Goal: Task Accomplishment & Management: Use online tool/utility

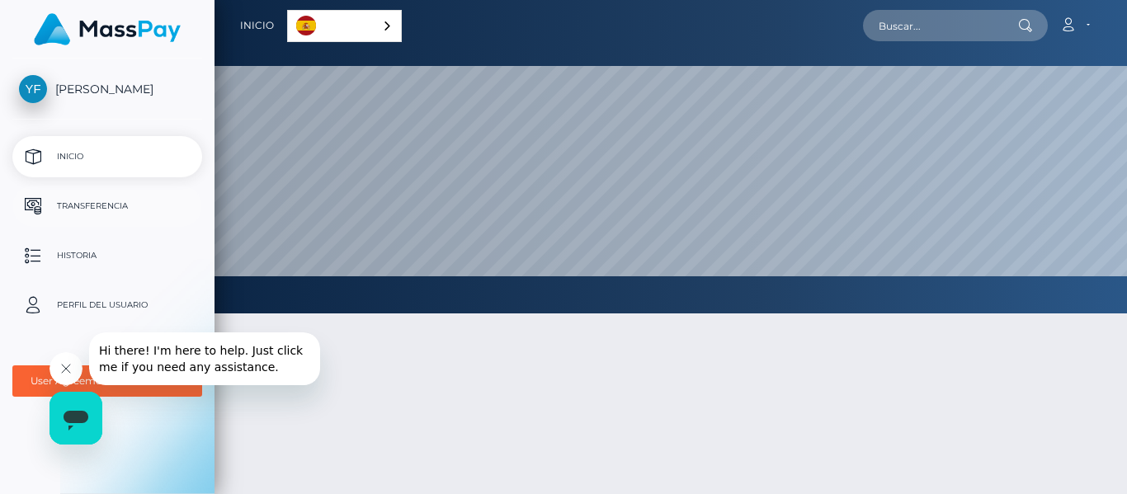
click at [112, 200] on p "Transferencia" at bounding box center [107, 206] width 177 height 25
click at [87, 208] on p "Transferencia" at bounding box center [107, 206] width 177 height 25
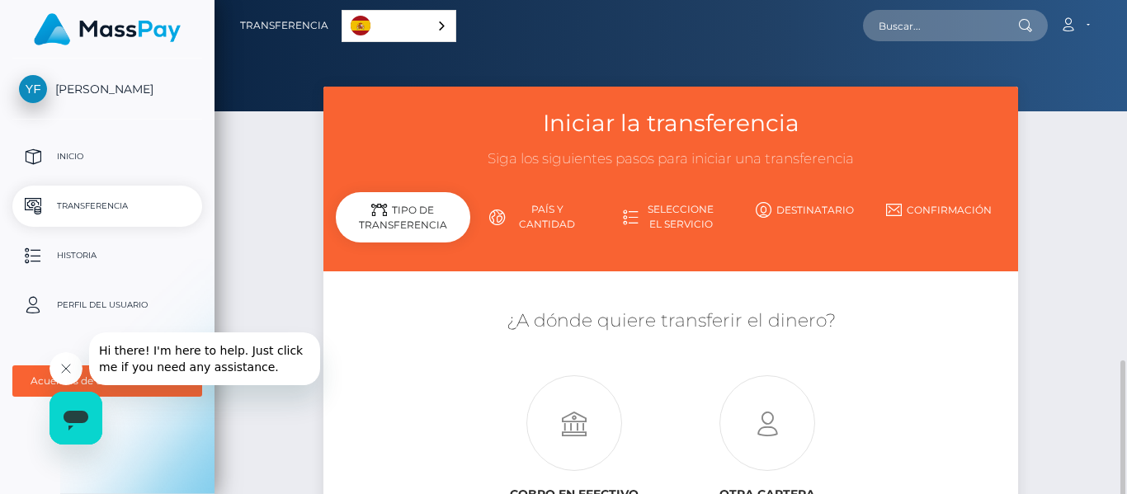
scroll to position [212, 0]
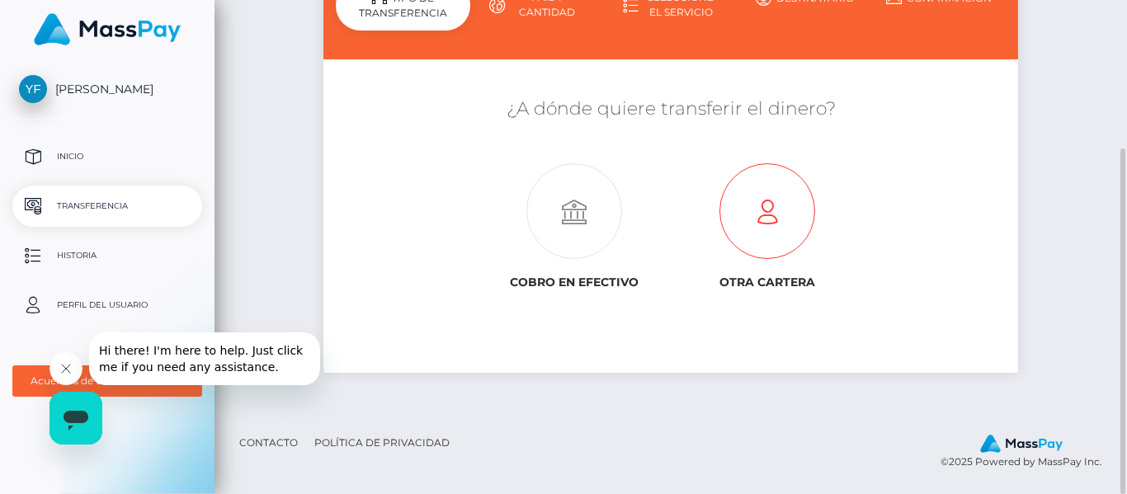
click at [774, 225] on icon at bounding box center [767, 212] width 193 height 96
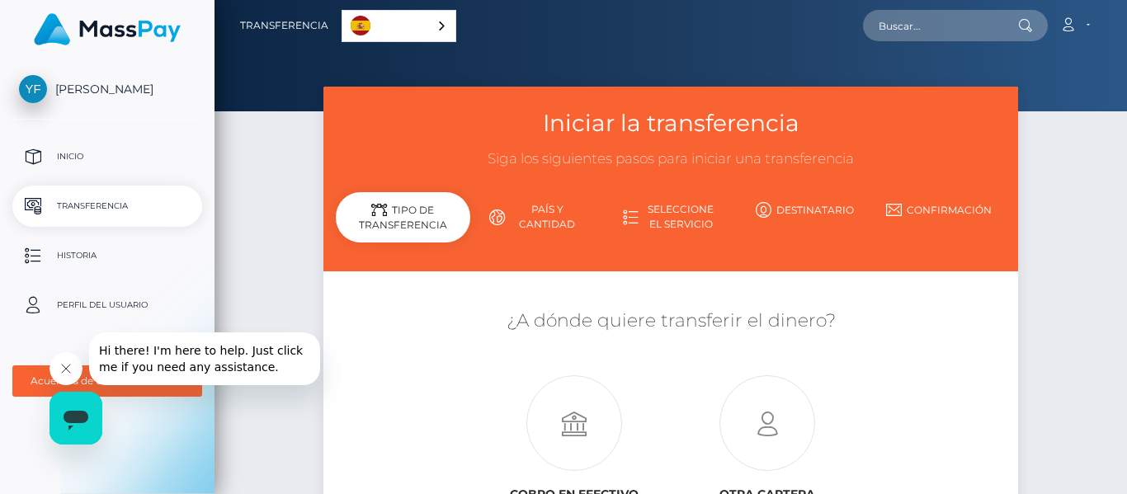
click at [72, 361] on button "Cerrar mensaje de la compañía" at bounding box center [65, 368] width 33 height 33
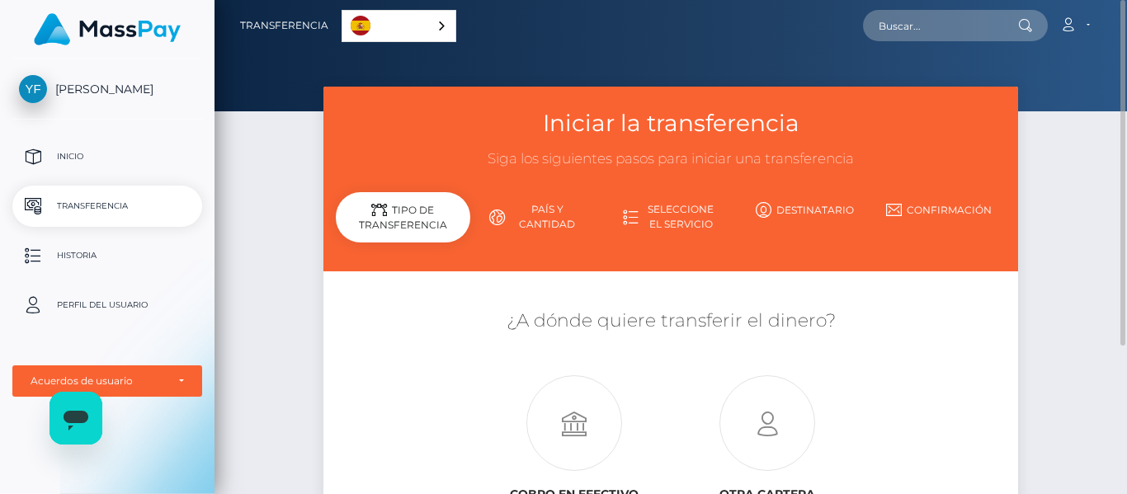
click at [545, 213] on link "País y cantidad" at bounding box center [537, 217] width 134 height 43
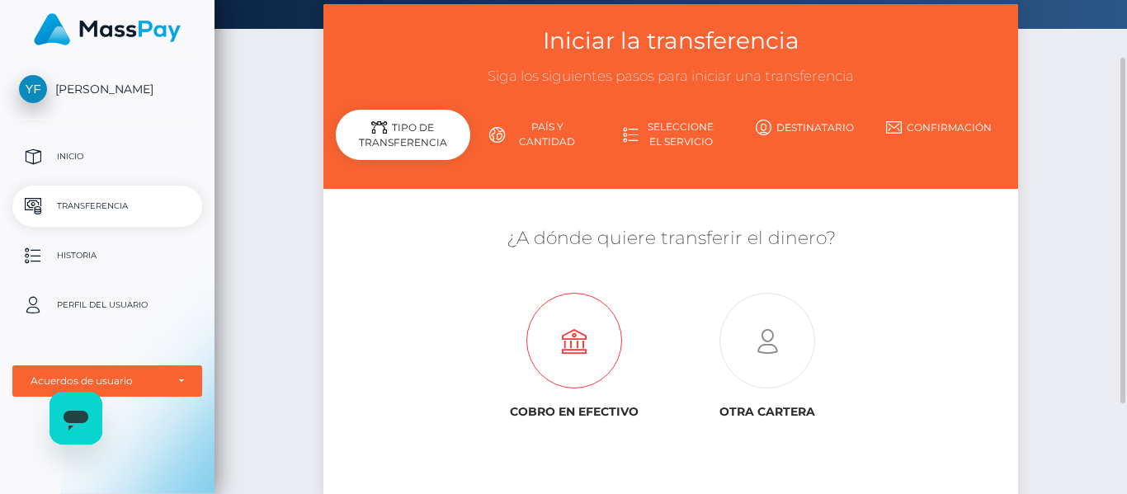
scroll to position [165, 0]
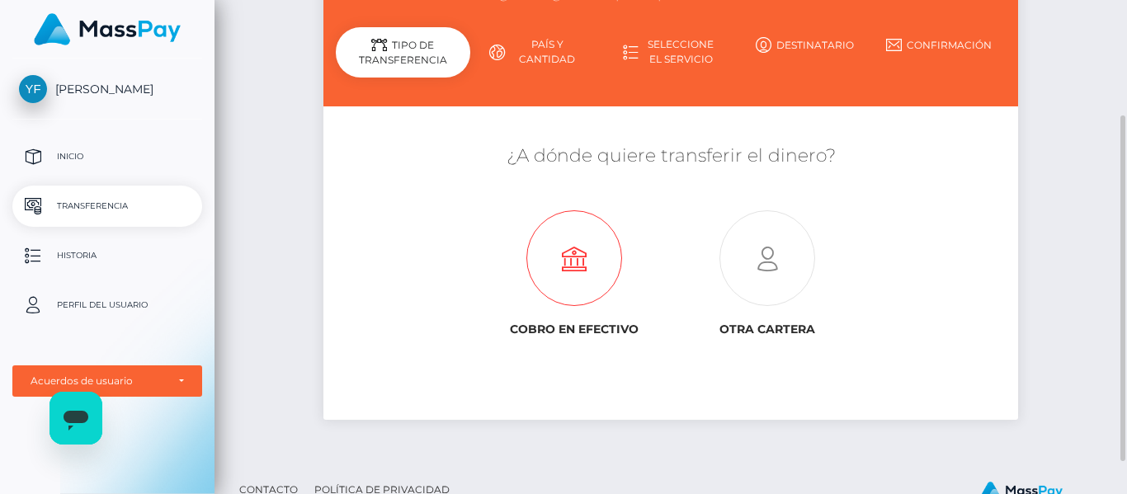
click at [581, 251] on icon at bounding box center [574, 259] width 193 height 96
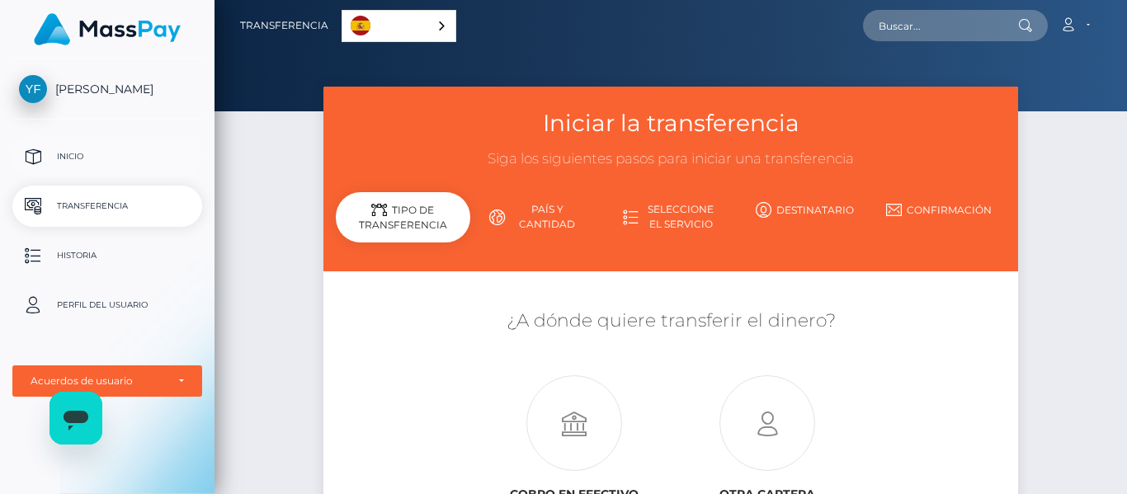
click at [87, 153] on p "Inicio" at bounding box center [107, 156] width 177 height 25
